Goal: Transaction & Acquisition: Purchase product/service

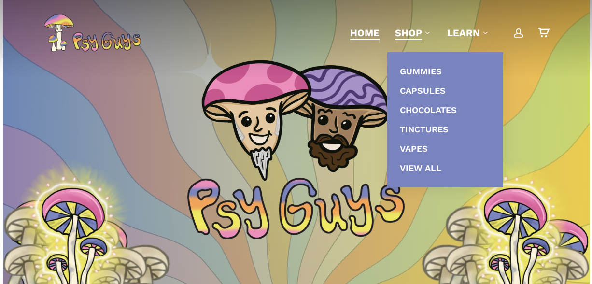
click at [403, 29] on span "Shop" at bounding box center [408, 33] width 27 height 12
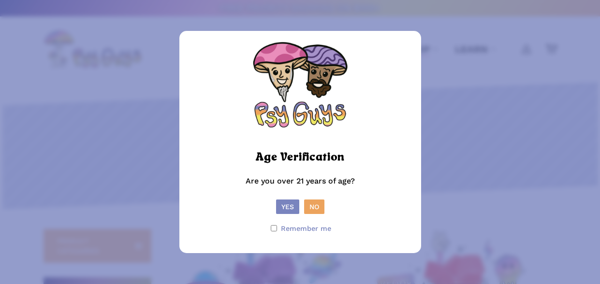
click at [289, 209] on button "Yes" at bounding box center [287, 207] width 23 height 14
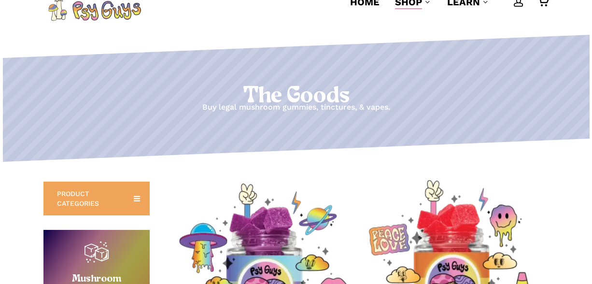
scroll to position [242, 0]
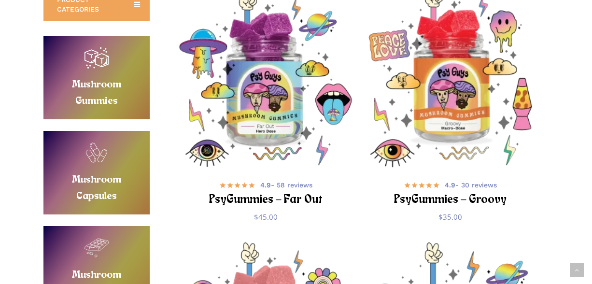
click at [447, 112] on img "PsyGummies - Groovy" at bounding box center [450, 78] width 185 height 185
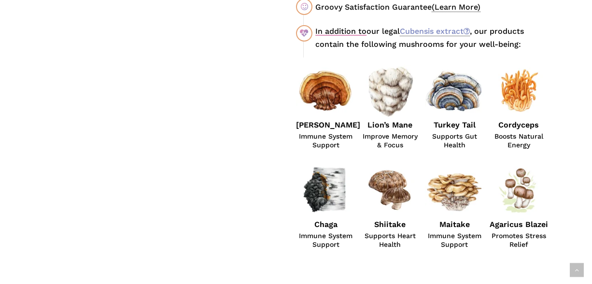
scroll to position [725, 0]
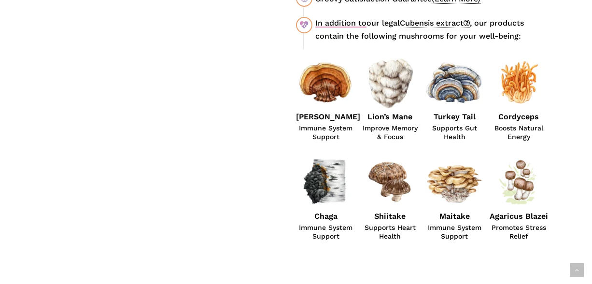
click at [433, 18] on link "Cubensis extract" at bounding box center [435, 23] width 70 height 10
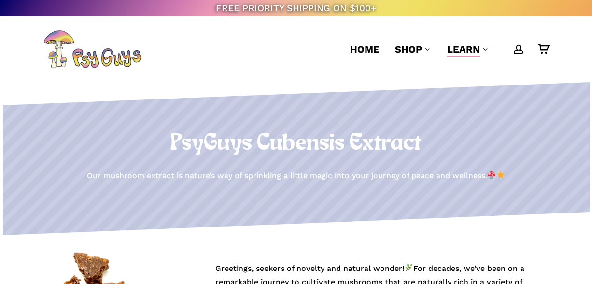
click at [434, 5] on div "FREE PRIORITY SHIPPING ON $100+" at bounding box center [296, 8] width 592 height 16
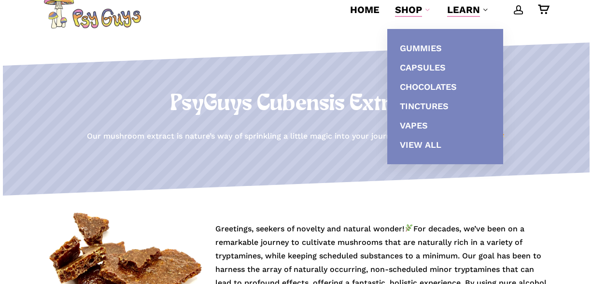
scroll to position [48, 0]
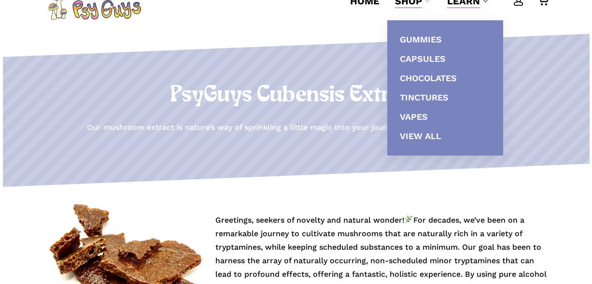
click at [316, 91] on h1 "PsyGuys Cubensis Extract" at bounding box center [295, 95] width 505 height 27
drag, startPoint x: 346, startPoint y: 128, endPoint x: 351, endPoint y: 131, distance: 6.1
click at [351, 130] on p "Our mushroom extract is nature’s way of sprinkling a little magic into your jou…" at bounding box center [296, 128] width 418 height 14
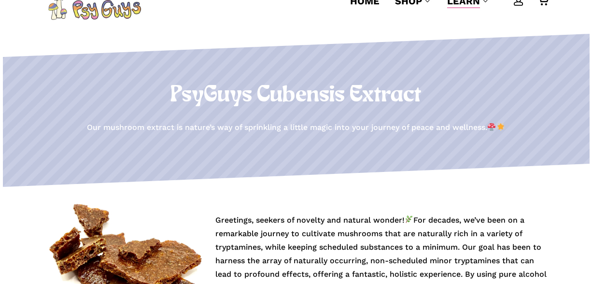
drag, startPoint x: 351, startPoint y: 131, endPoint x: 402, endPoint y: 177, distance: 68.1
click at [404, 176] on polygon at bounding box center [284, 176] width 611 height 24
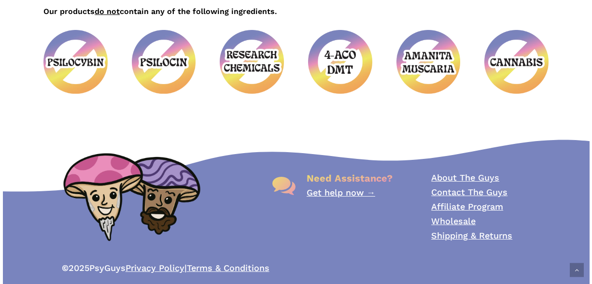
scroll to position [677, 0]
